Goal: Navigation & Orientation: Find specific page/section

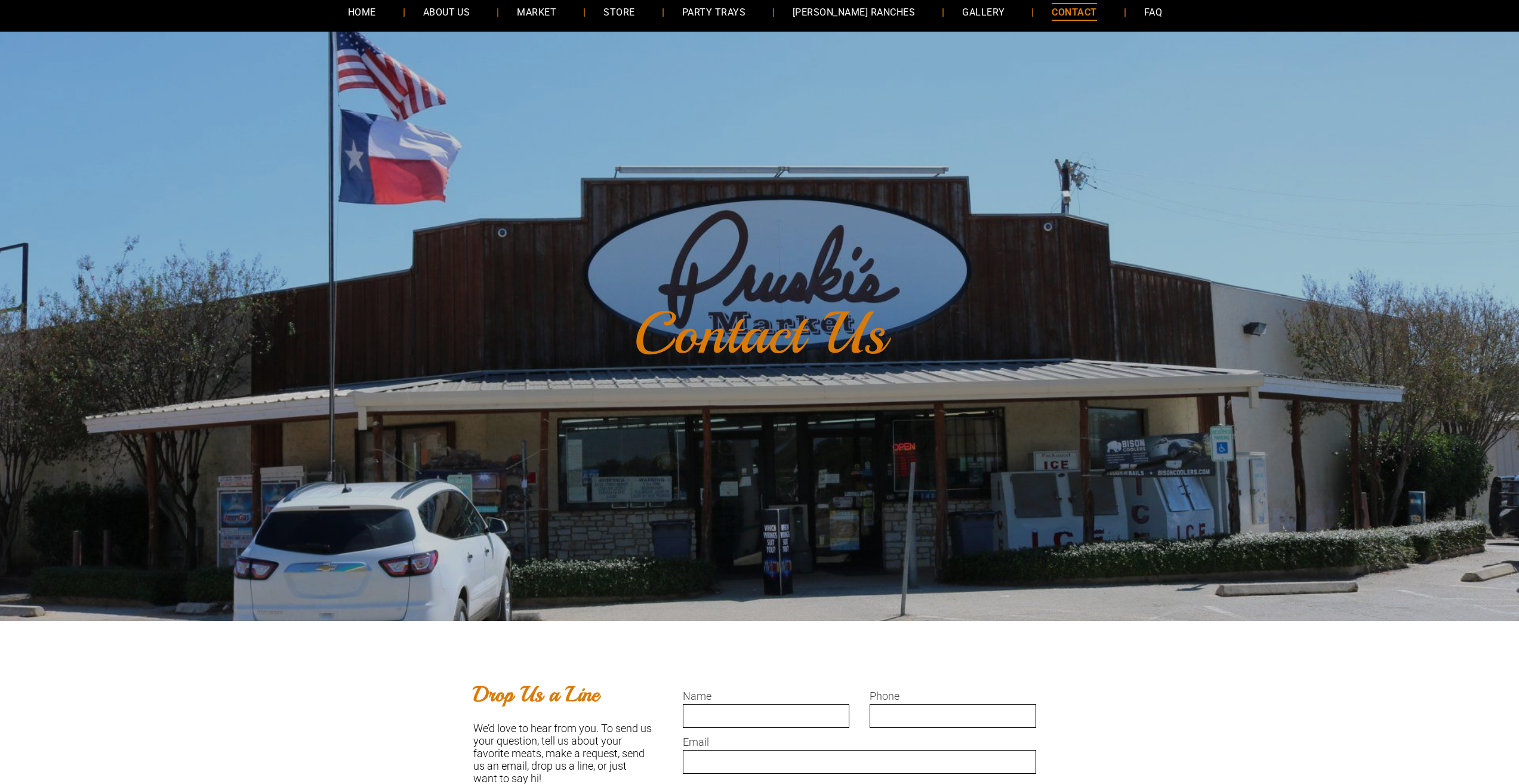
scroll to position [60, 0]
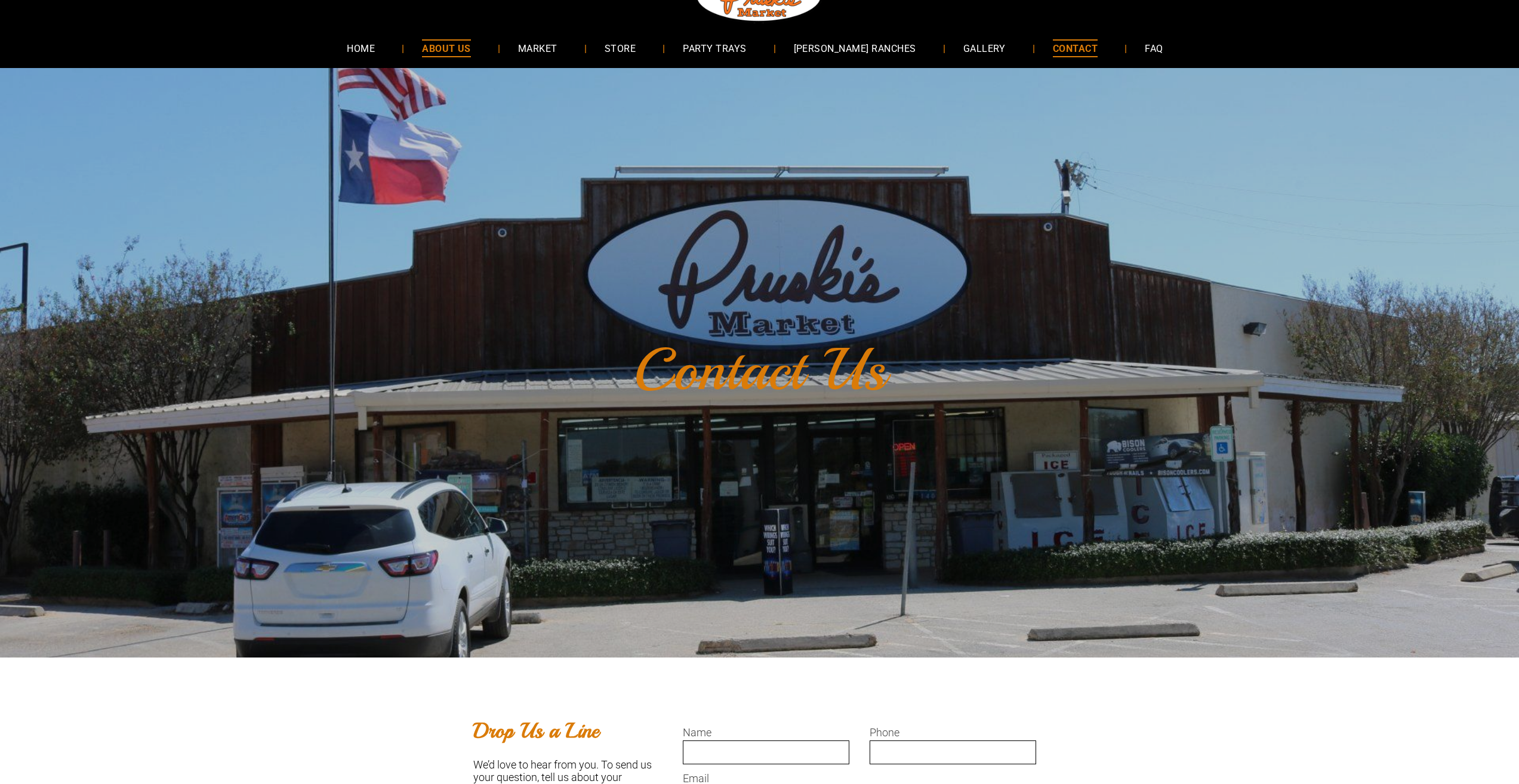
click at [489, 43] on link "ABOUT US" at bounding box center [446, 48] width 84 height 32
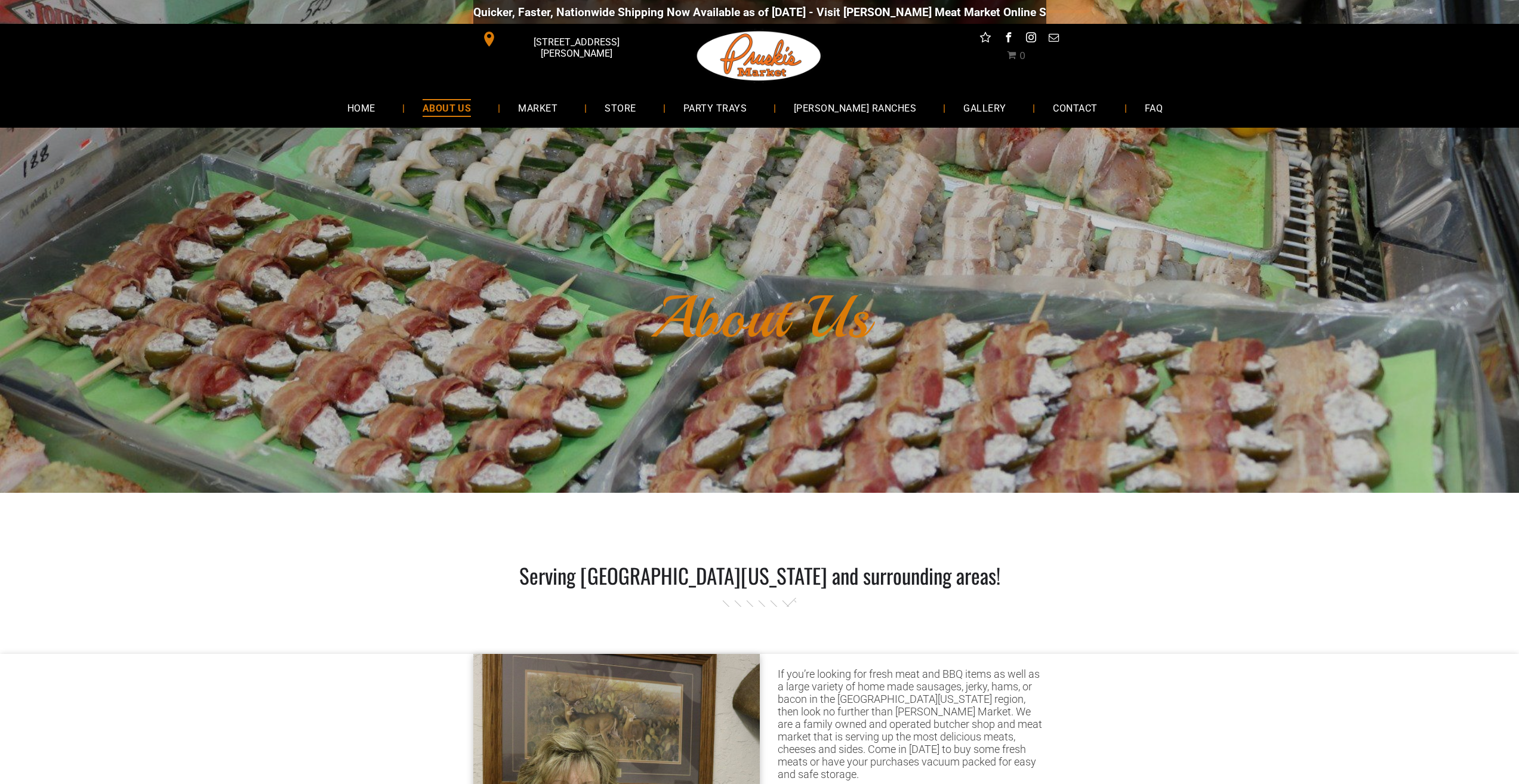
click at [1330, 15] on div "Quicker, Faster, Nationwide Shipping Now Available as of [DATE] - Visit [PERSON…" at bounding box center [759, 12] width 1519 height 24
click at [635, 109] on span "STORE" at bounding box center [620, 108] width 31 height 18
